Goal: Find specific page/section: Find specific page/section

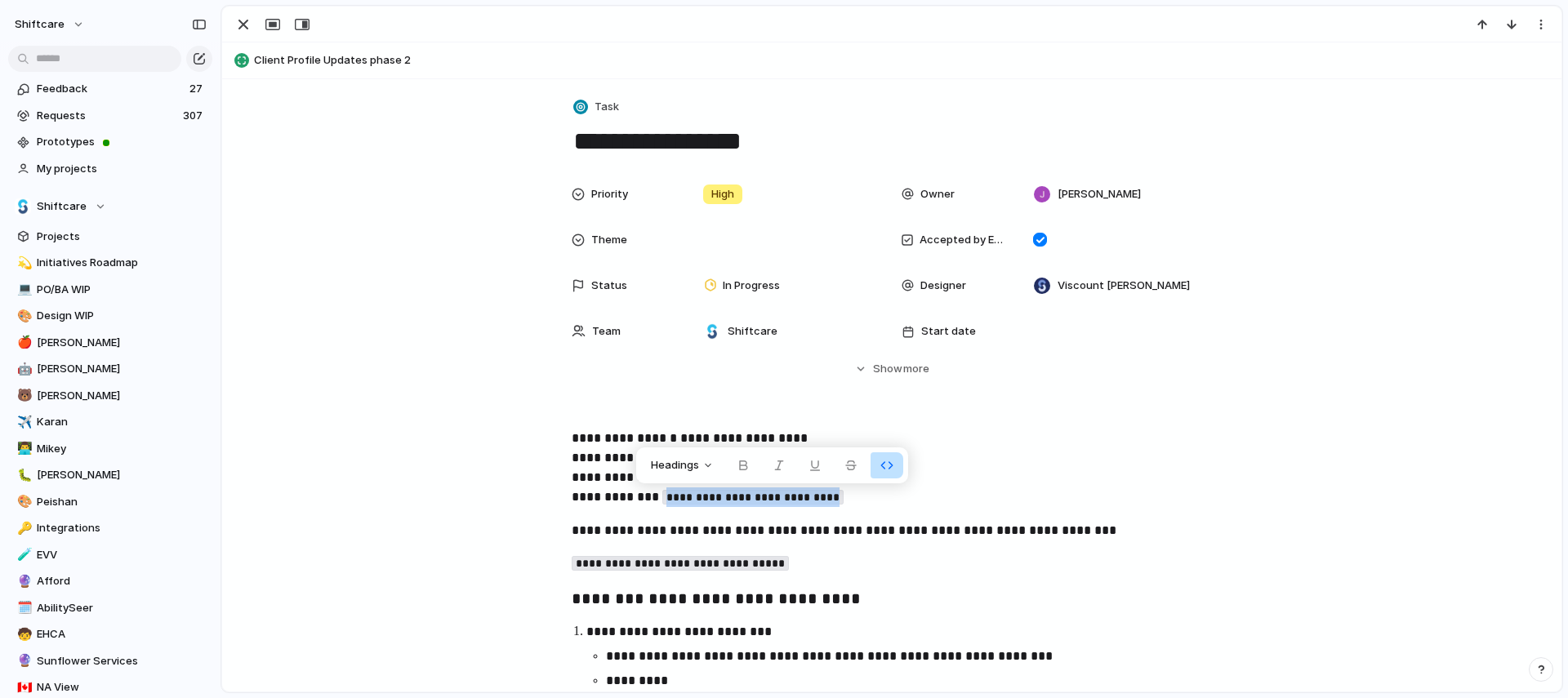
click at [331, 64] on span "Client Profile Updates phase 2" at bounding box center [904, 60] width 1300 height 16
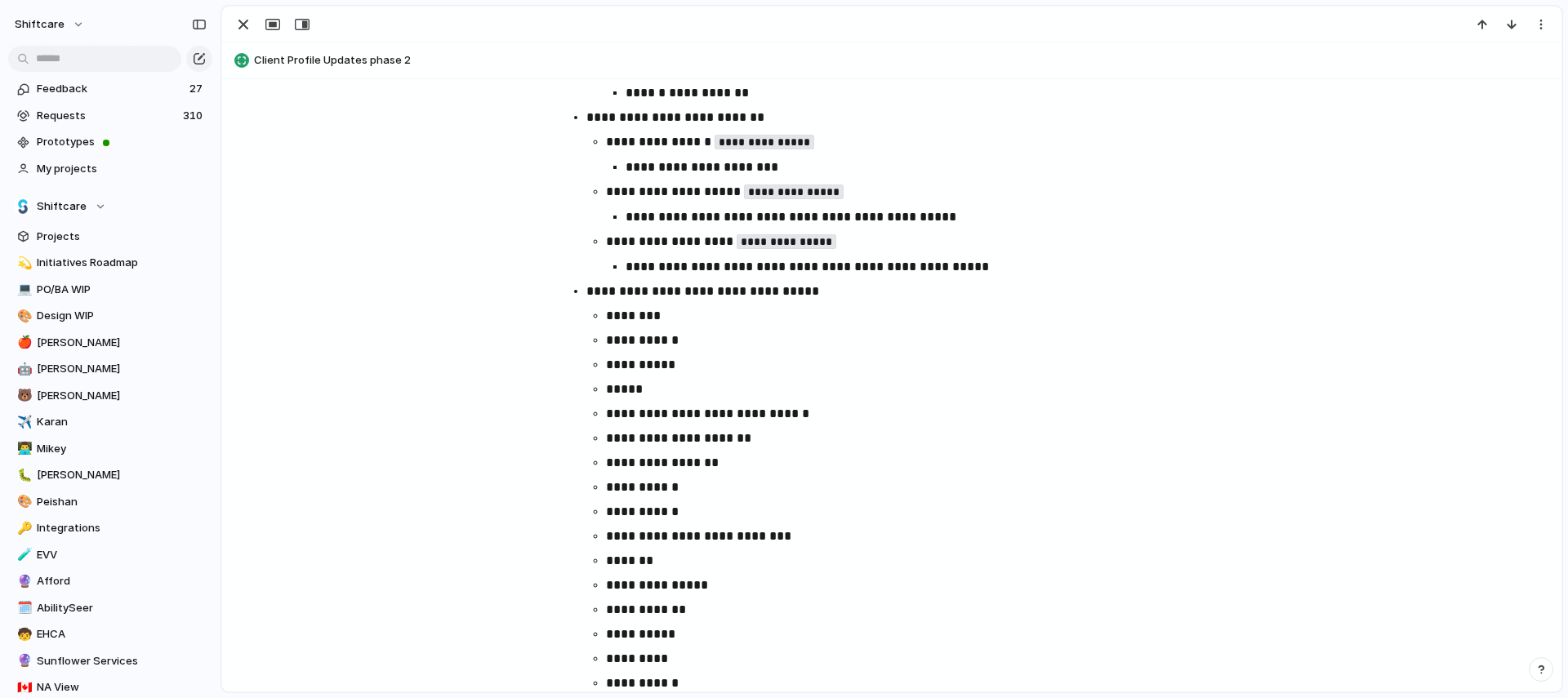
scroll to position [1401, 0]
